Goal: Task Accomplishment & Management: Manage account settings

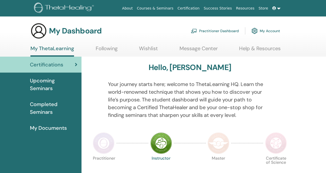
click at [264, 33] on link "My Account" at bounding box center [265, 30] width 29 height 11
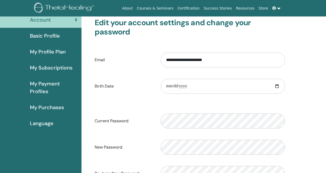
scroll to position [35, 0]
click at [278, 86] on input "date" at bounding box center [223, 86] width 124 height 15
click at [188, 87] on input "**********" at bounding box center [223, 86] width 124 height 15
type input "**********"
click at [305, 93] on div "**********" at bounding box center [203, 138] width 244 height 253
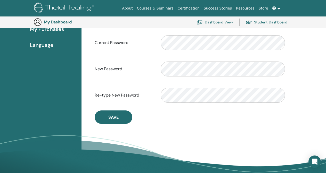
scroll to position [126, 0]
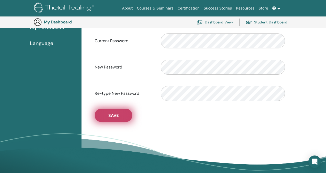
click at [113, 119] on button "Save" at bounding box center [114, 115] width 38 height 13
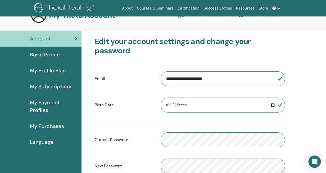
scroll to position [16, 0]
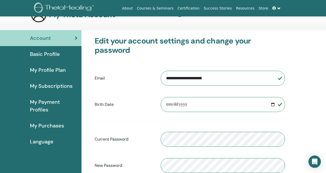
click at [47, 55] on span "Basic Profile" at bounding box center [45, 54] width 30 height 8
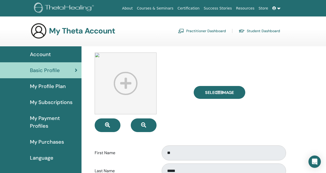
click at [122, 82] on img at bounding box center [126, 84] width 62 height 62
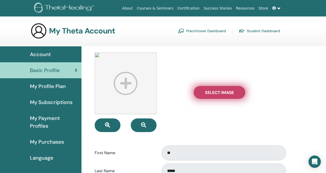
click at [234, 93] on label "Select Image" at bounding box center [220, 92] width 52 height 13
click at [223, 93] on input "Select Image" at bounding box center [219, 93] width 7 height 4
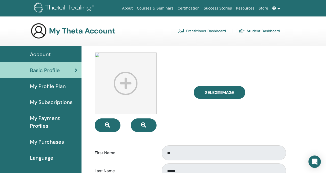
type input "**********"
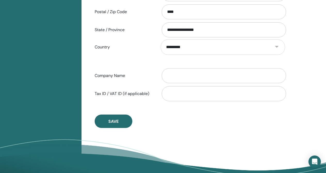
scroll to position [247, 0]
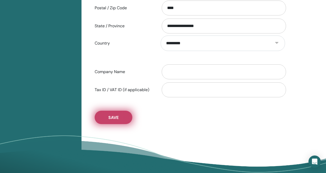
click at [114, 115] on span "Save" at bounding box center [113, 117] width 10 height 5
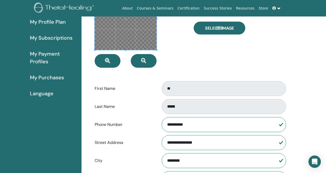
scroll to position [0, 0]
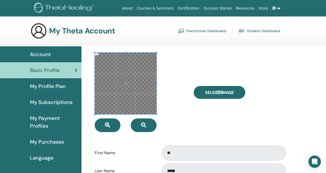
click at [198, 30] on link "Practitioner Dashboard" at bounding box center [202, 31] width 48 height 8
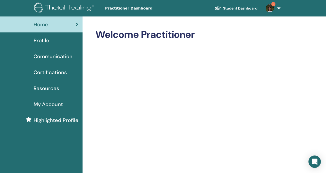
click at [270, 10] on img at bounding box center [270, 8] width 8 height 8
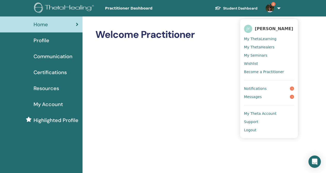
click at [255, 98] on span "Messages" at bounding box center [253, 97] width 18 height 5
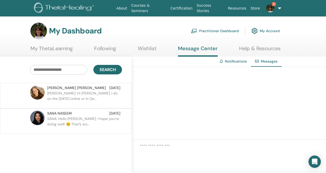
click at [267, 63] on span "Messages" at bounding box center [269, 61] width 17 height 5
click at [77, 103] on p "Genevieve: Hi Jo, I do on the 29th of August online or in Ge..." at bounding box center [84, 98] width 75 height 15
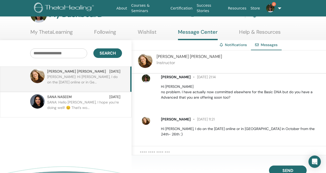
scroll to position [15, 0]
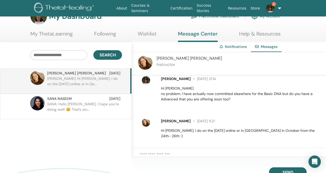
click at [97, 107] on p "SANA: Hello [PERSON_NAME], I hope you’re doing well! 😊 That’s wo..." at bounding box center [84, 109] width 75 height 15
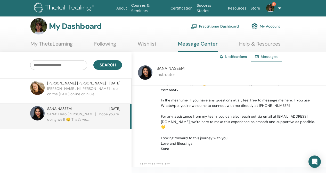
scroll to position [328, 0]
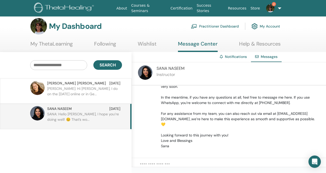
click at [269, 9] on img at bounding box center [270, 8] width 8 height 8
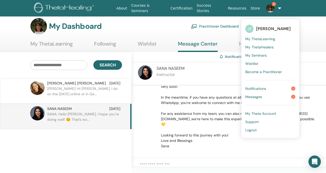
click at [253, 88] on span "Notifications" at bounding box center [255, 88] width 21 height 5
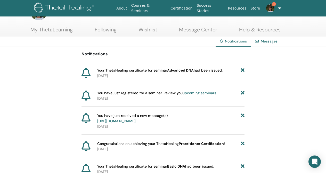
scroll to position [18, 0]
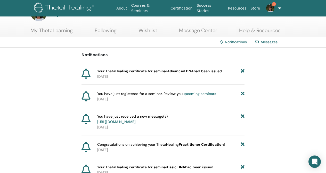
click at [273, 42] on link "Messages" at bounding box center [269, 42] width 17 height 5
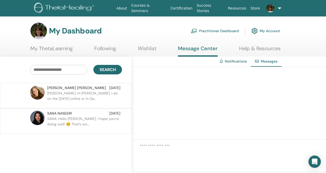
click at [230, 63] on link "Notifications" at bounding box center [236, 61] width 22 height 5
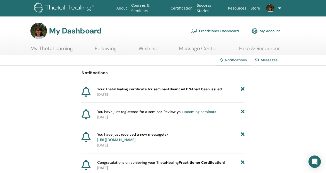
click at [108, 52] on link "Following" at bounding box center [106, 50] width 22 height 10
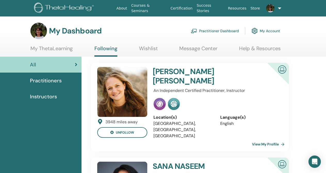
click at [195, 50] on link "Message Center" at bounding box center [198, 50] width 38 height 10
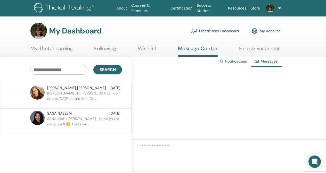
click at [267, 30] on link "My Account" at bounding box center [265, 30] width 29 height 11
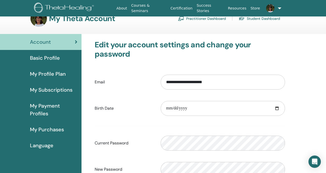
scroll to position [13, 0]
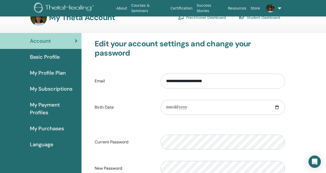
click at [55, 71] on span "My Profile Plan" at bounding box center [48, 73] width 36 height 8
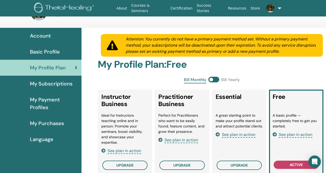
scroll to position [17, 0]
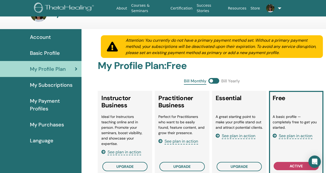
click at [43, 36] on span "Account" at bounding box center [40, 37] width 21 height 8
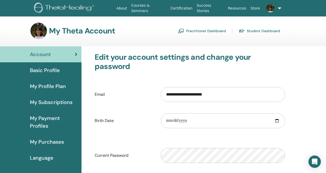
click at [46, 86] on span "My Profile Plan" at bounding box center [48, 87] width 36 height 8
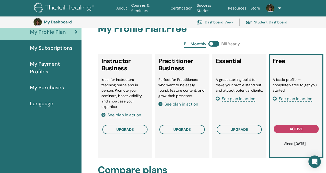
scroll to position [67, 0]
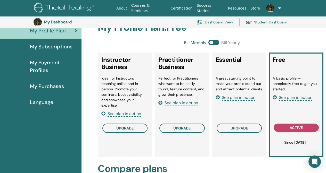
click at [41, 76] on link "My Payment Profiles" at bounding box center [40, 67] width 81 height 24
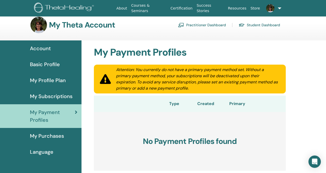
scroll to position [2, 0]
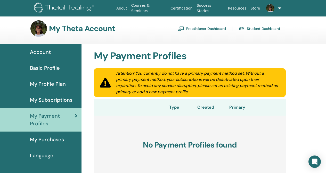
click at [47, 30] on div "My Theta Account Practitioner Dashboard Student Dashboard" at bounding box center [155, 28] width 250 height 17
click at [101, 27] on h3 "My Theta Account" at bounding box center [82, 28] width 66 height 9
click at [272, 10] on img at bounding box center [270, 8] width 8 height 8
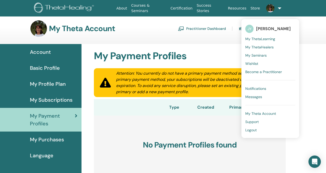
click at [260, 30] on span "[PERSON_NAME]" at bounding box center [273, 28] width 35 height 5
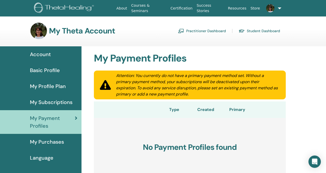
click at [278, 8] on link at bounding box center [272, 8] width 21 height 17
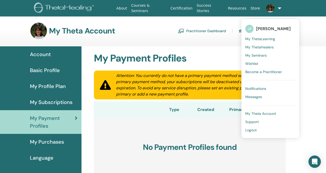
click at [259, 56] on span "My Seminars" at bounding box center [255, 55] width 21 height 5
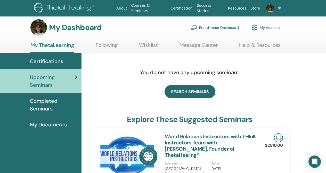
scroll to position [4, 0]
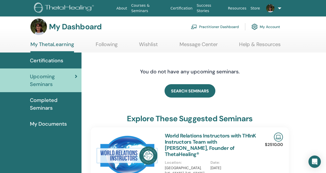
click at [267, 27] on link "My Account" at bounding box center [265, 26] width 29 height 11
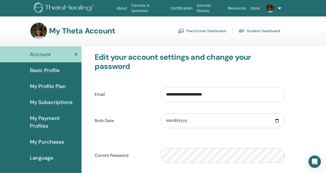
click at [271, 7] on img at bounding box center [270, 8] width 8 height 8
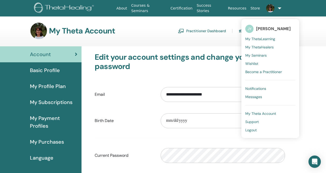
click at [260, 72] on span "Become a Practitioner" at bounding box center [263, 72] width 37 height 5
